Goal: Navigation & Orientation: Find specific page/section

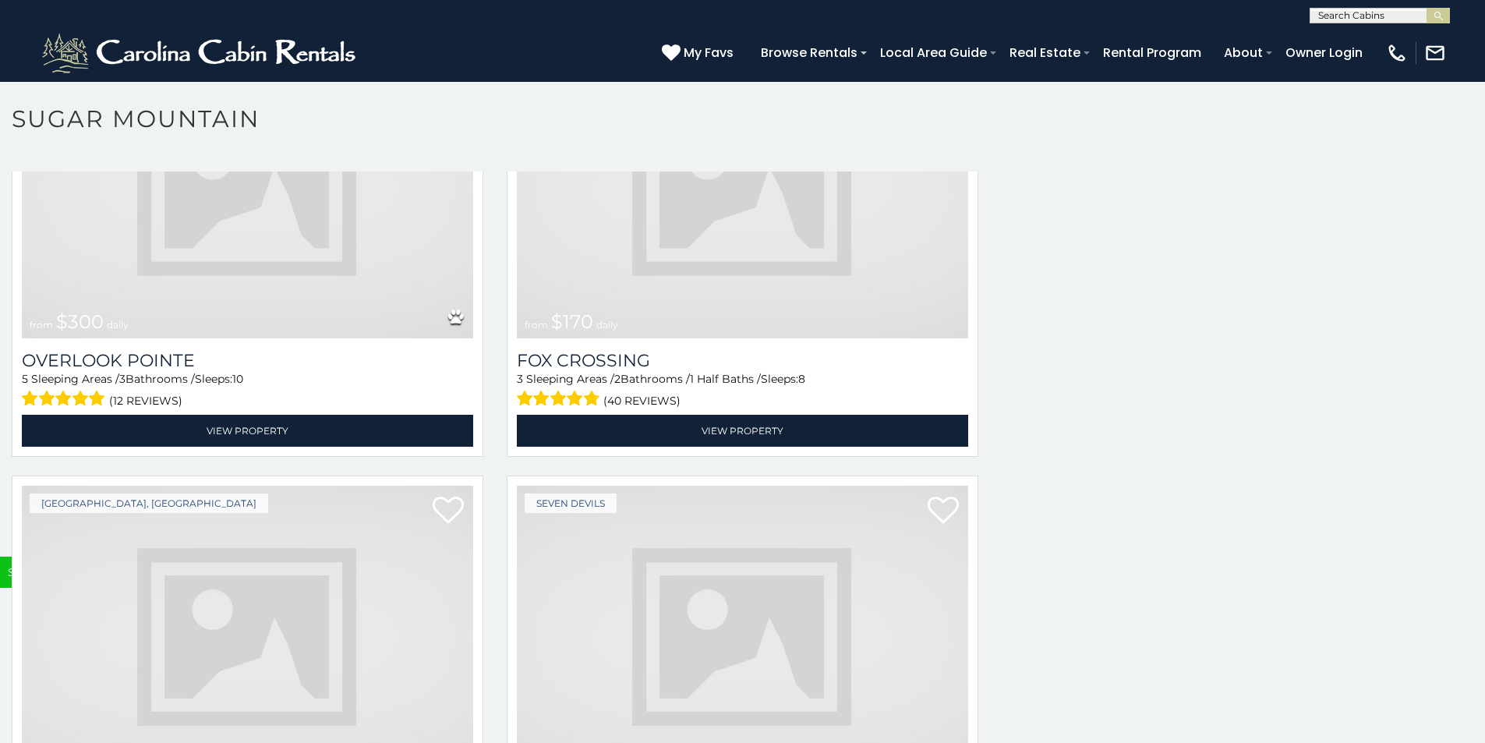
scroll to position [6035, 0]
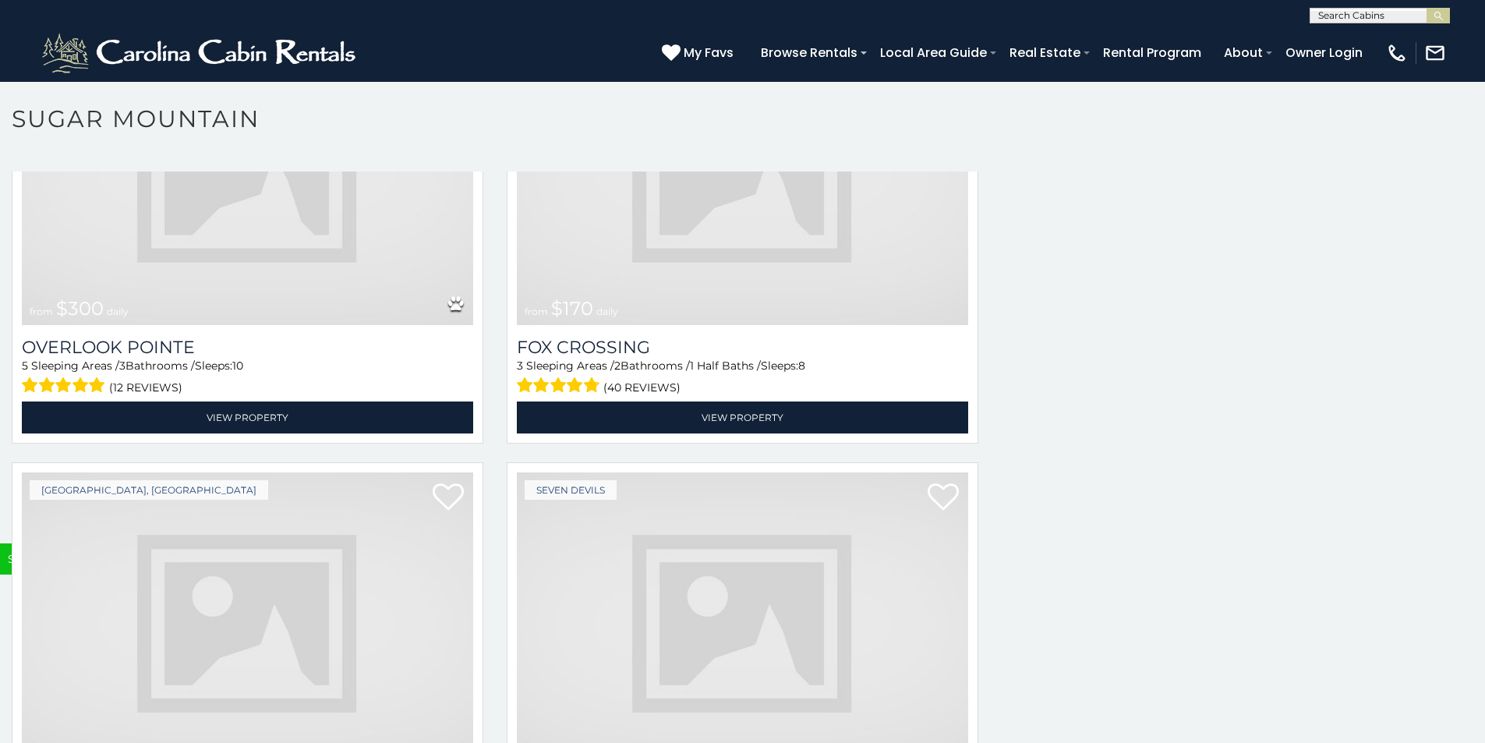
scroll to position [6099, 0]
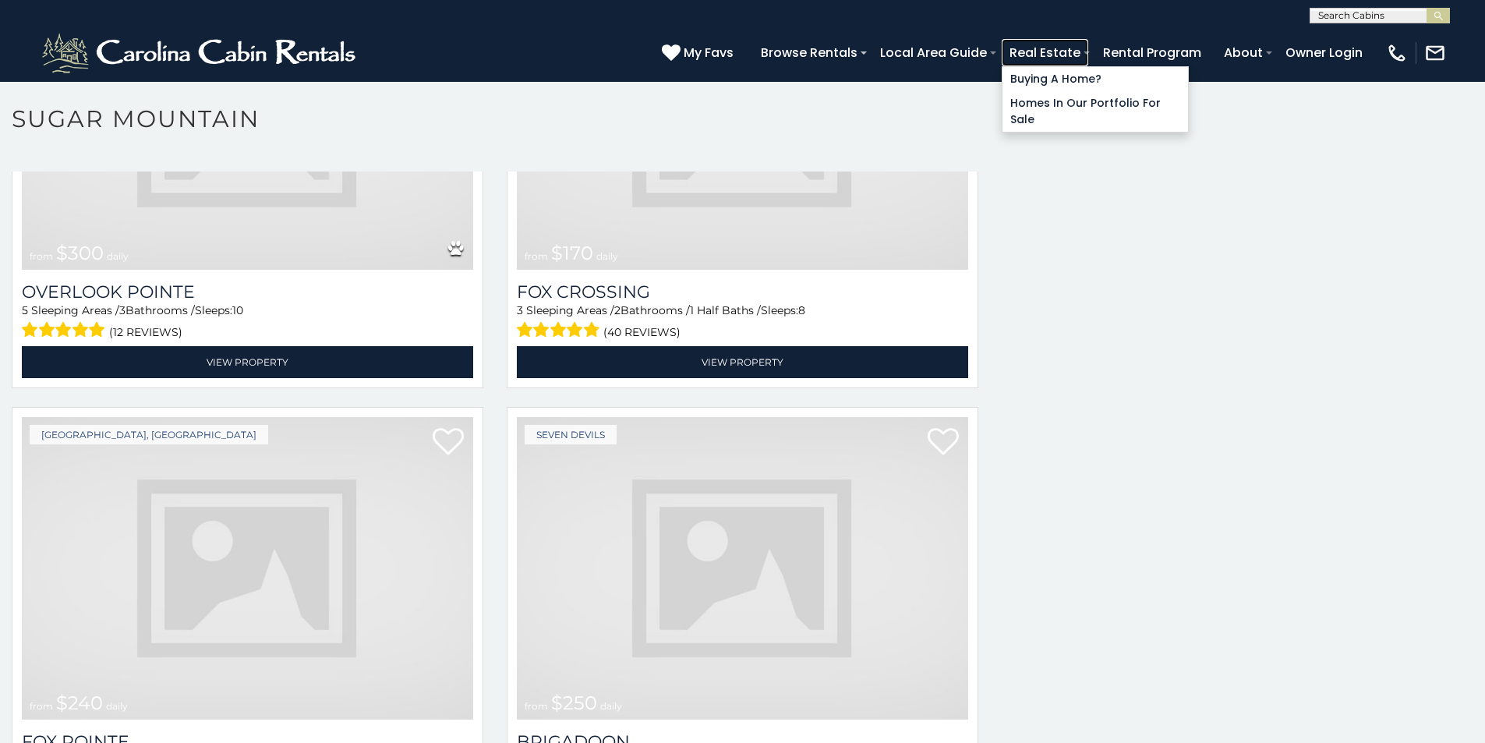
click at [1088, 54] on link "Real Estate" at bounding box center [1045, 52] width 87 height 27
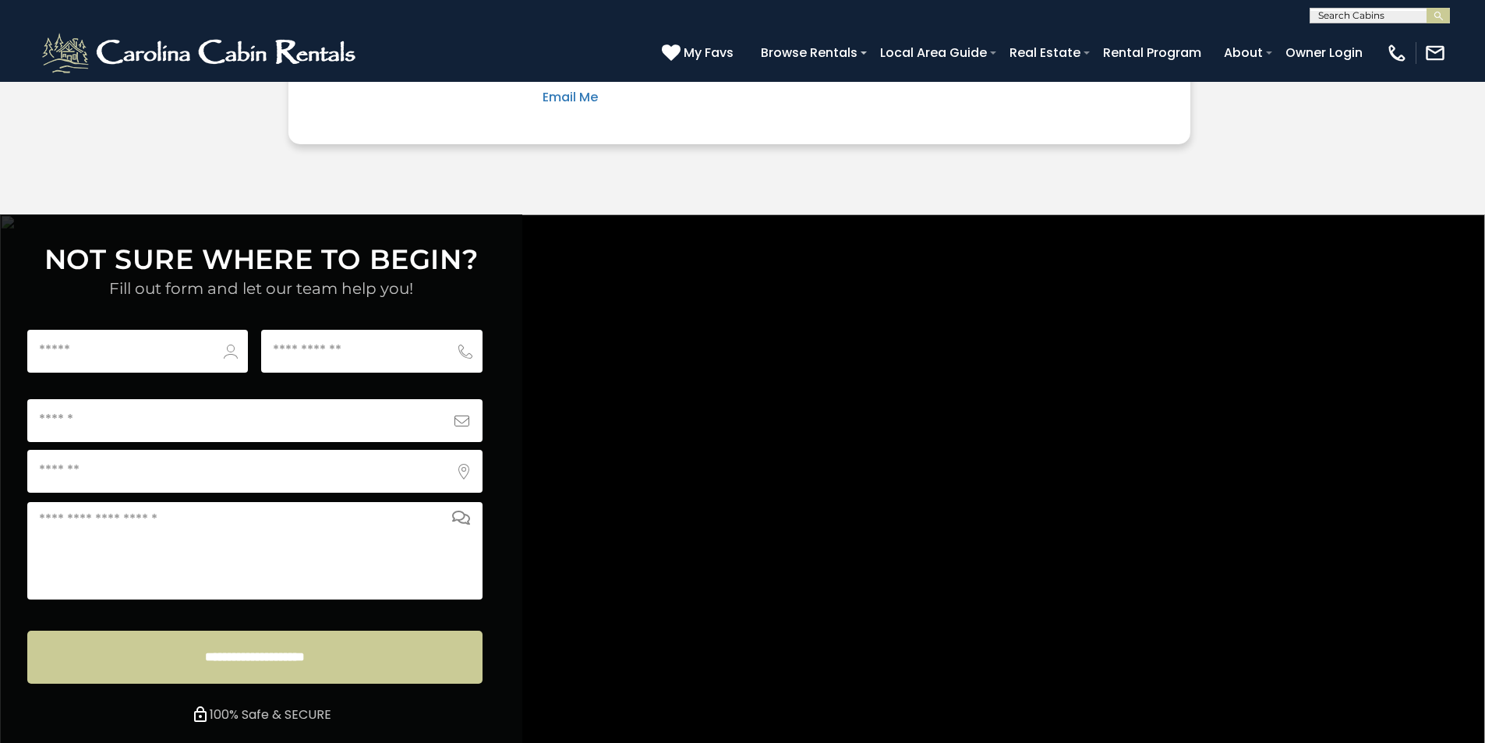
scroll to position [5811, 0]
